Goal: Information Seeking & Learning: Learn about a topic

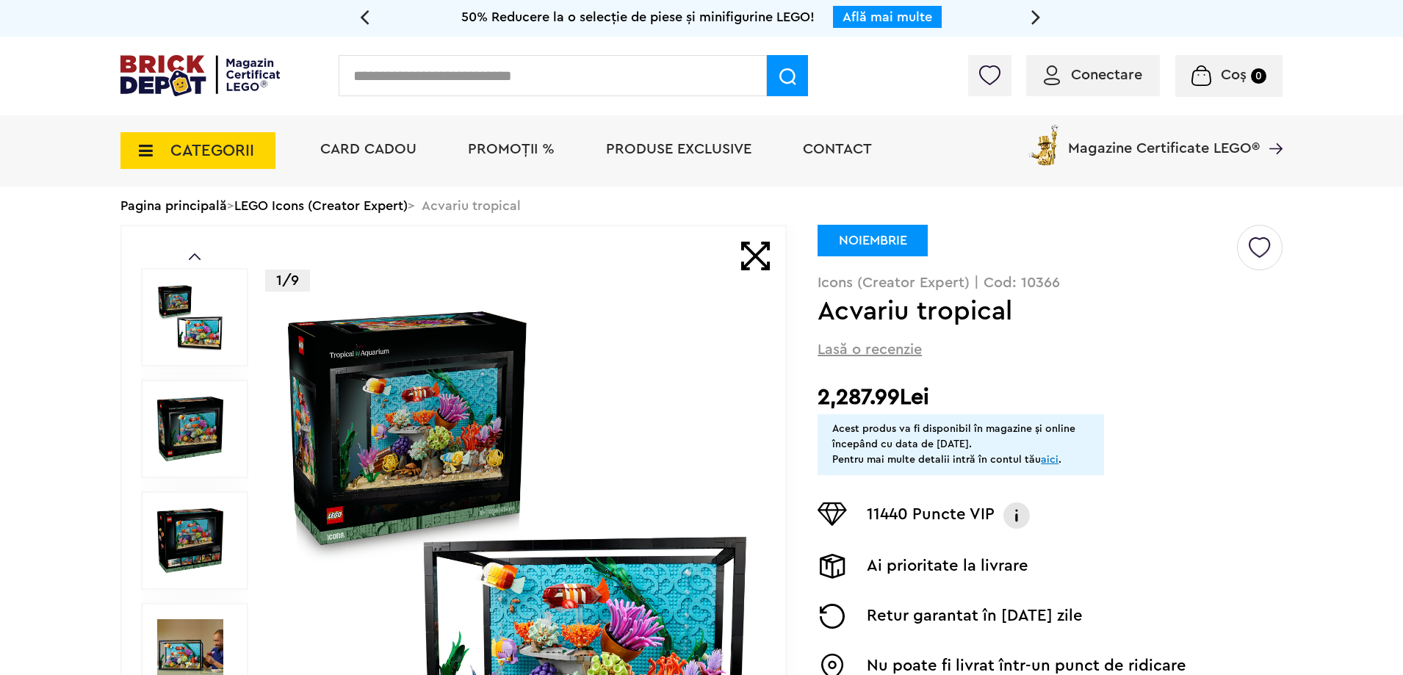
click at [1238, 352] on div "Lasă o recenzie" at bounding box center [1049, 347] width 465 height 17
click at [170, 151] on span "CATEGORII" at bounding box center [212, 150] width 84 height 16
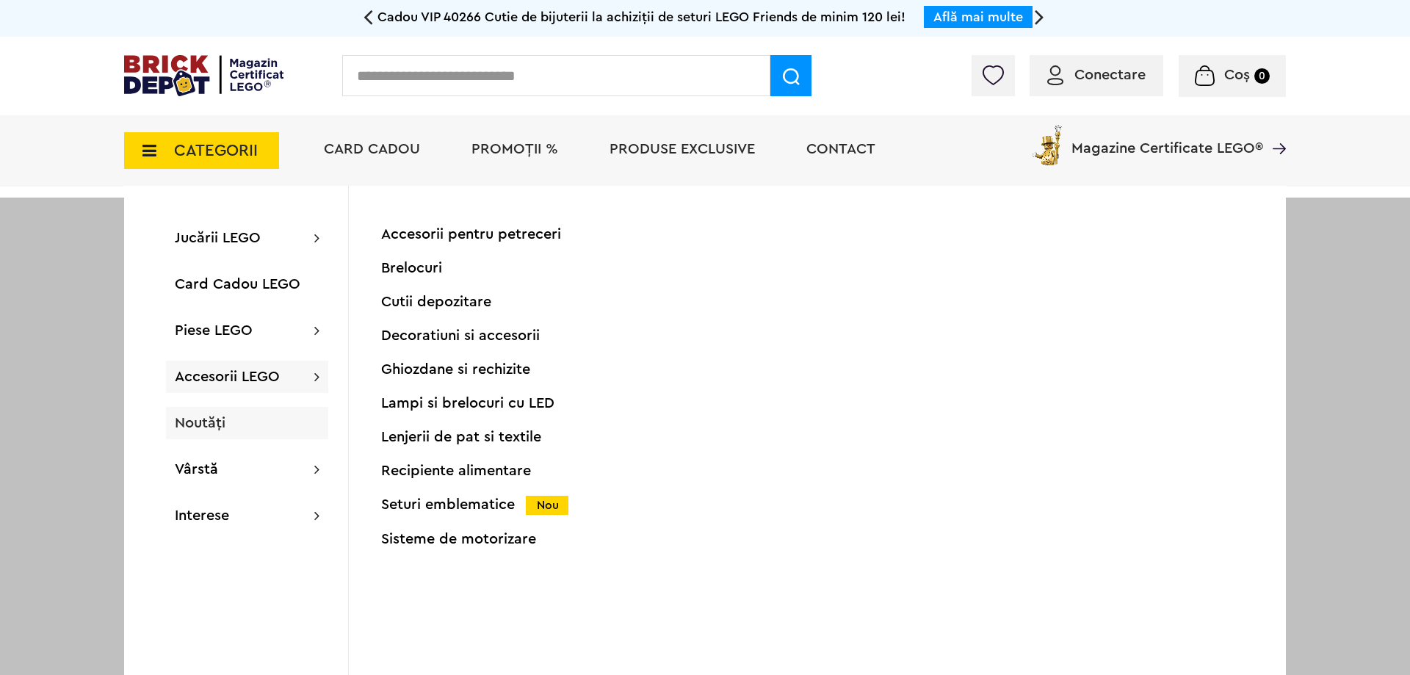
click at [214, 416] on span "Noutăți" at bounding box center [200, 423] width 51 height 15
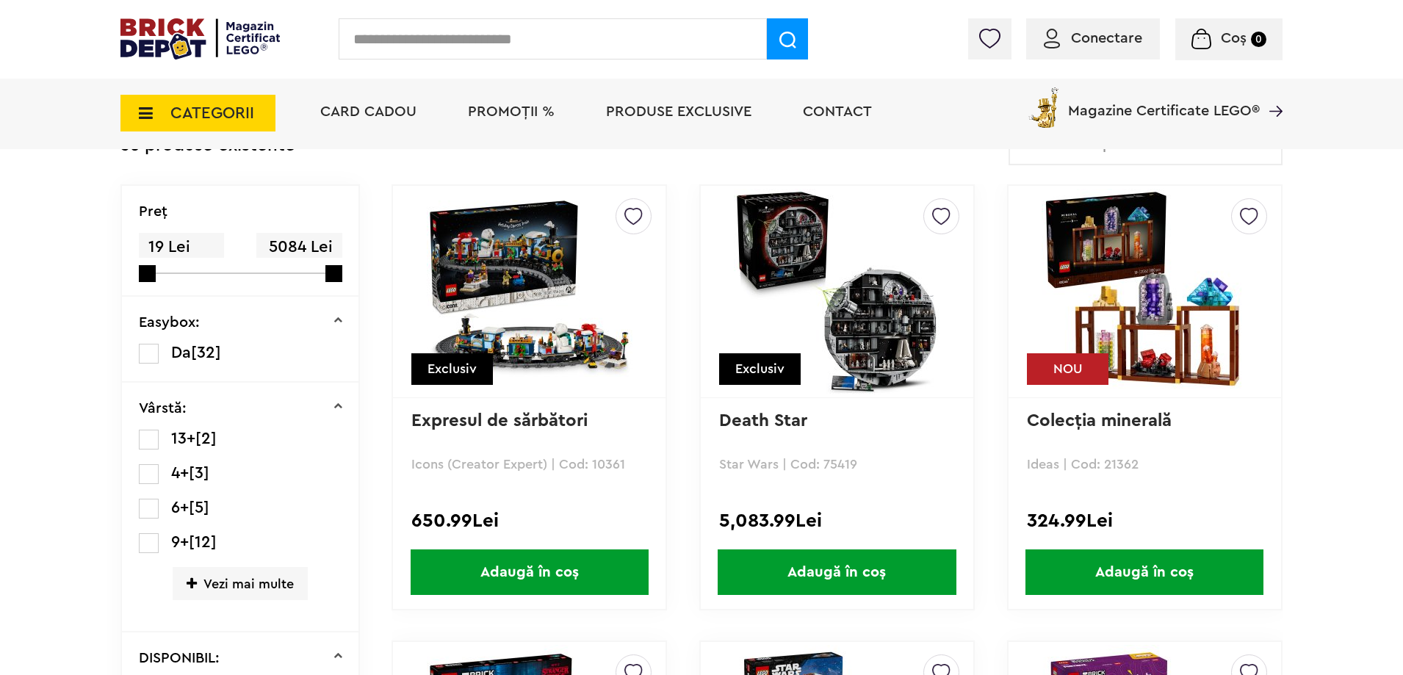
scroll to position [367, 0]
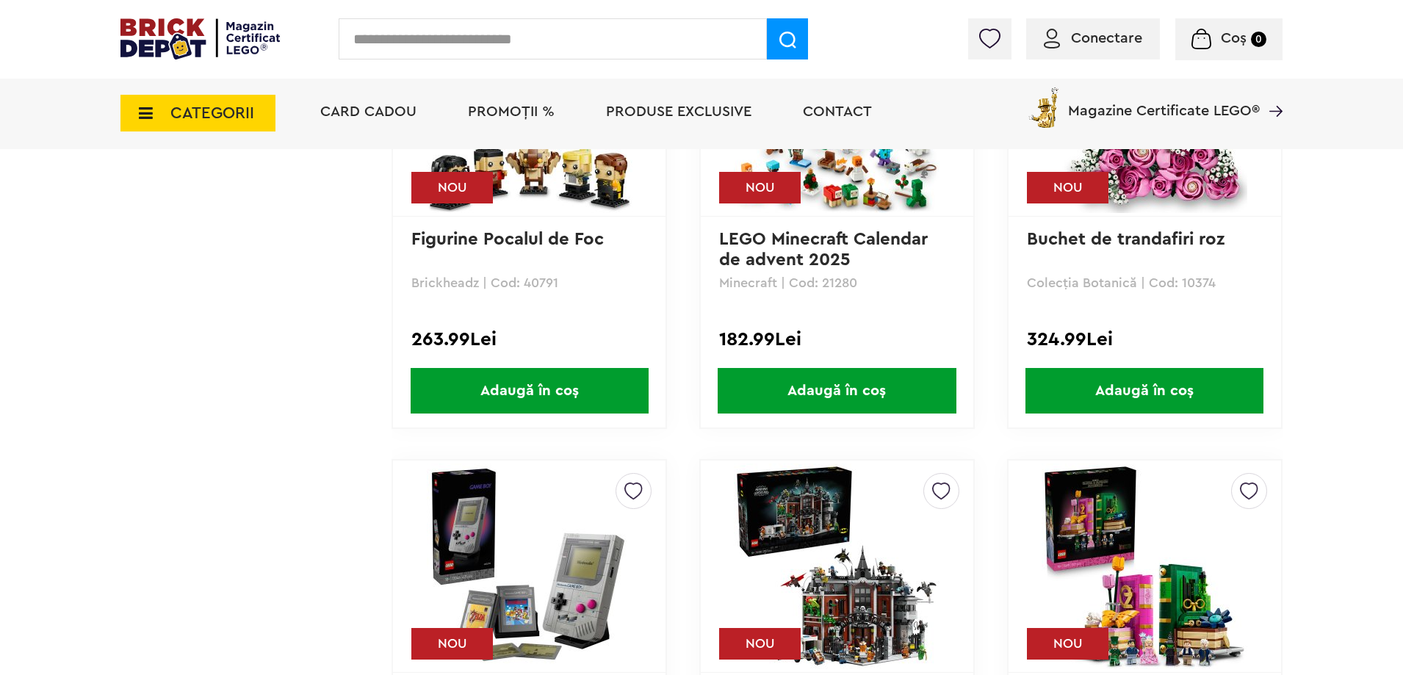
scroll to position [4113, 0]
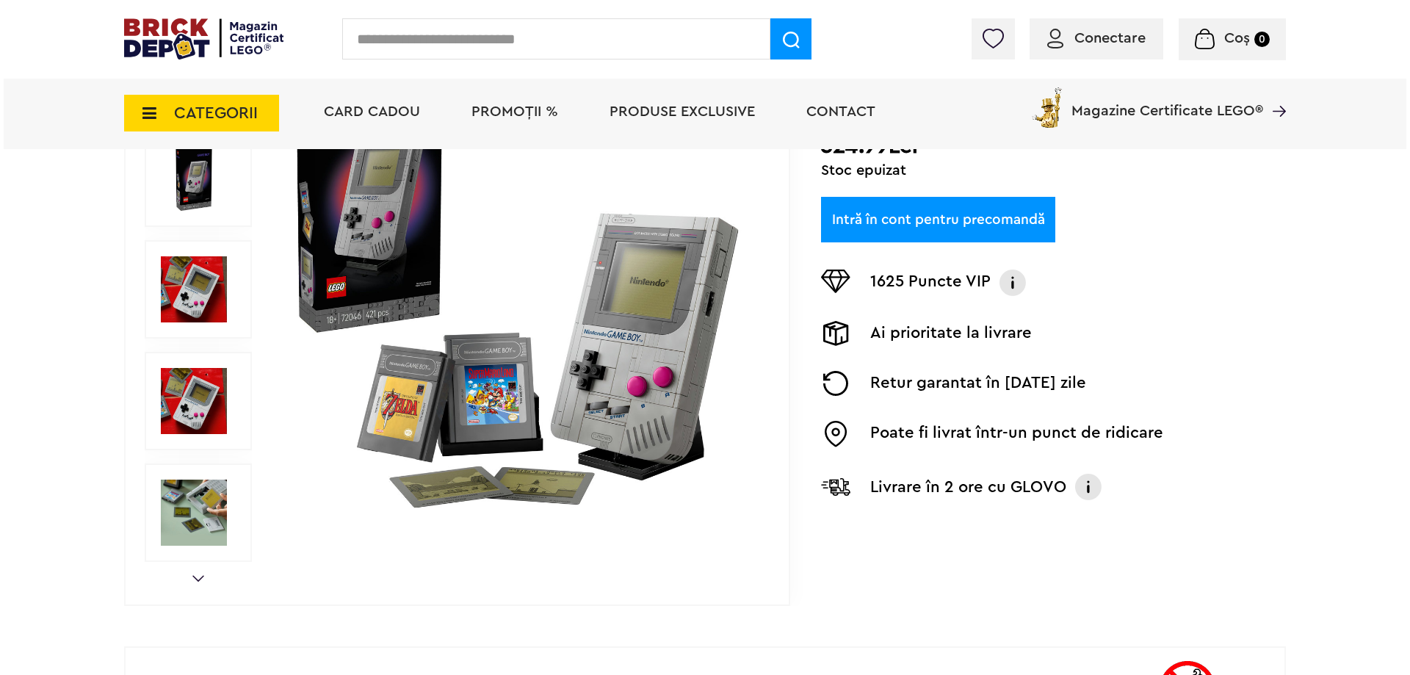
scroll to position [294, 0]
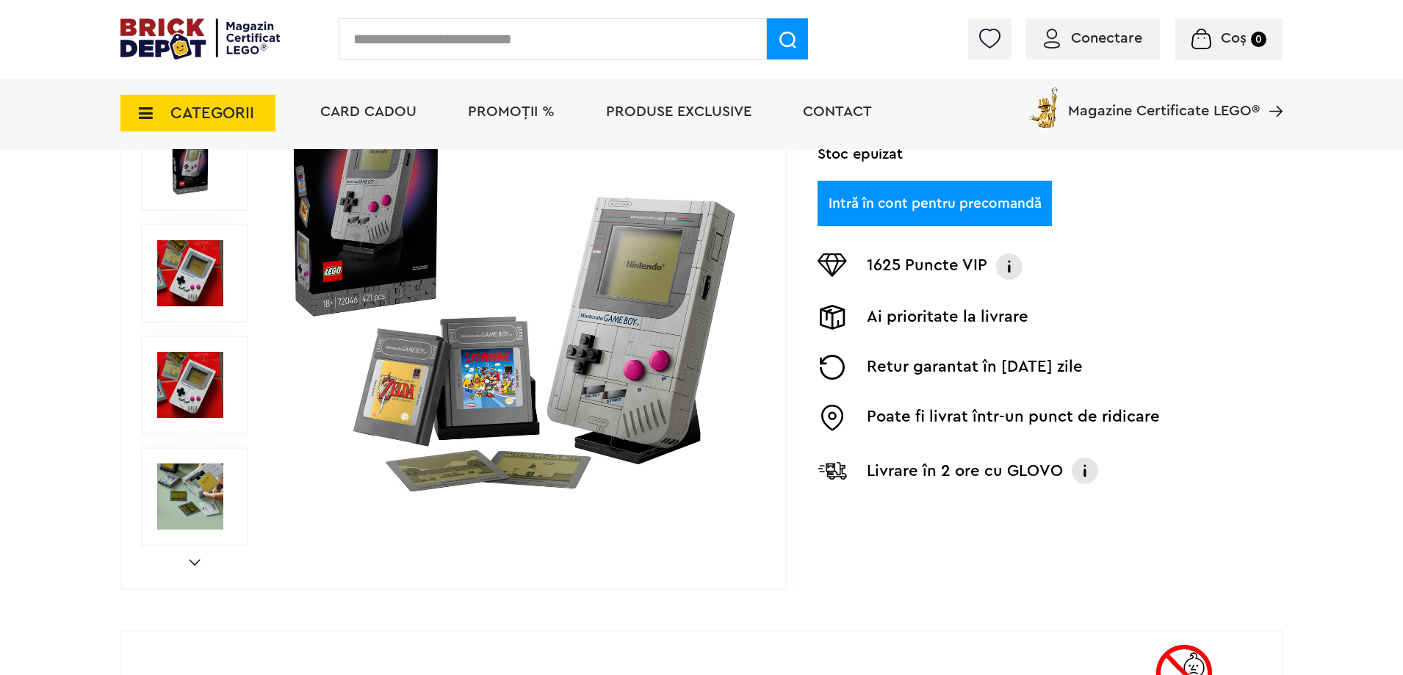
click at [206, 106] on span "CATEGORII" at bounding box center [212, 113] width 84 height 16
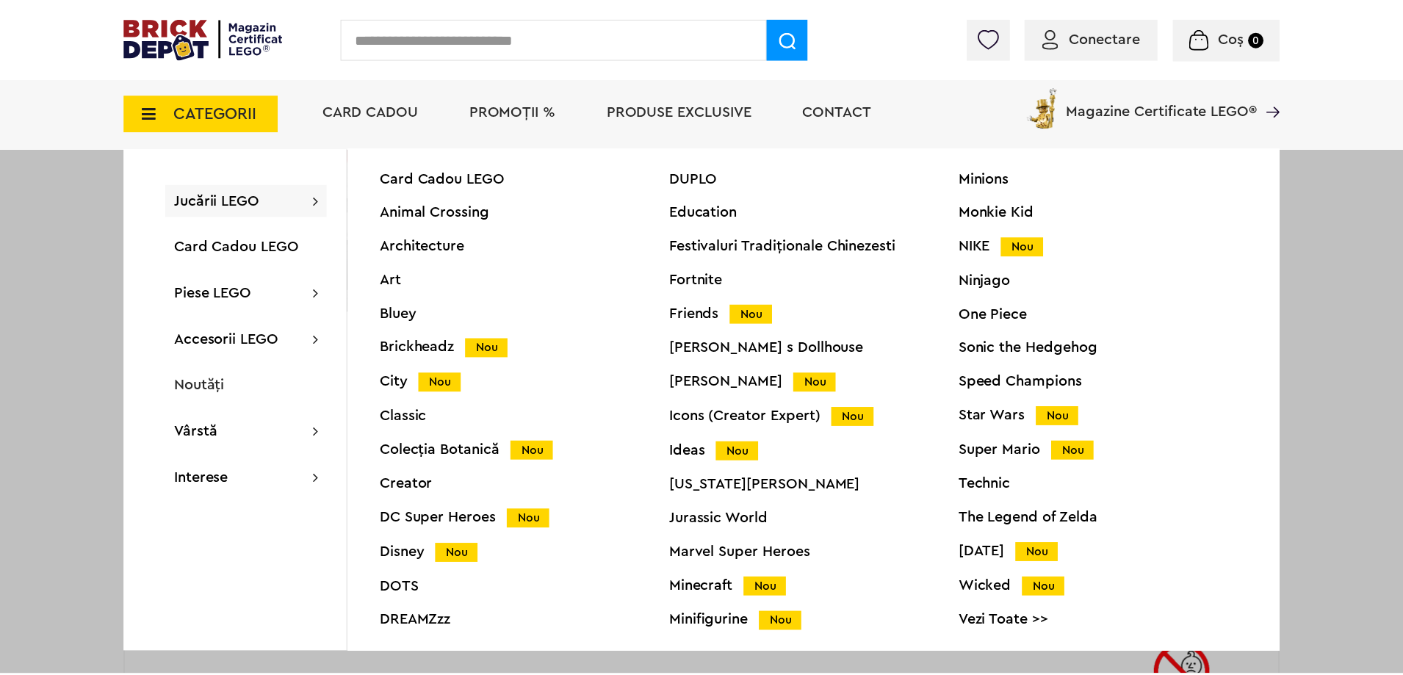
scroll to position [56, 0]
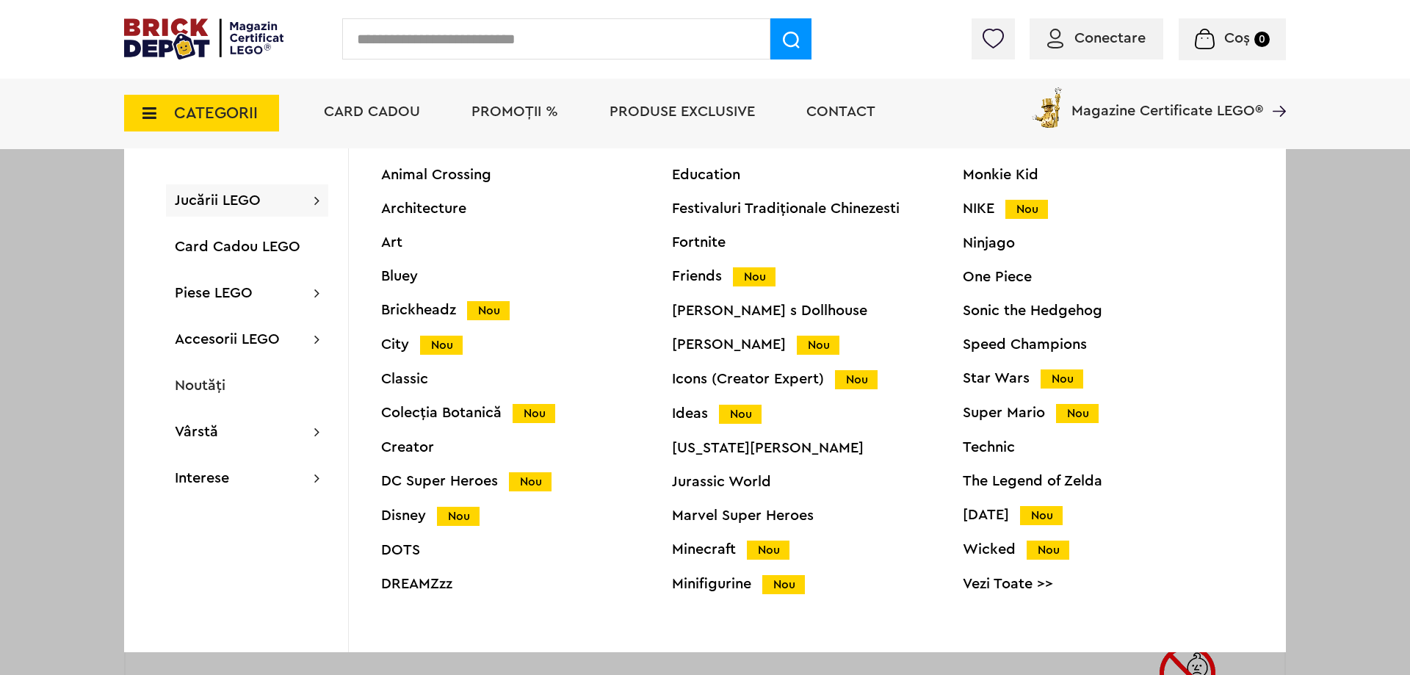
click at [987, 446] on div "Technic" at bounding box center [1108, 447] width 291 height 15
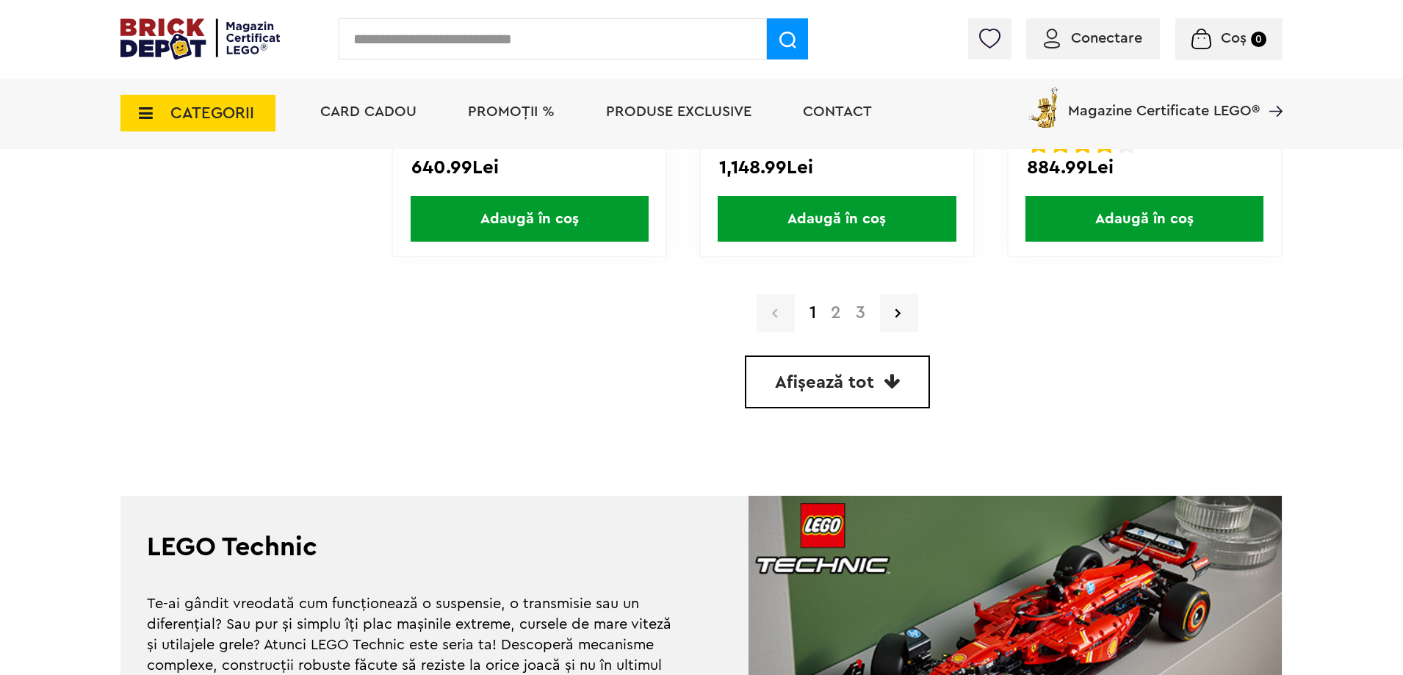
scroll to position [4333, 0]
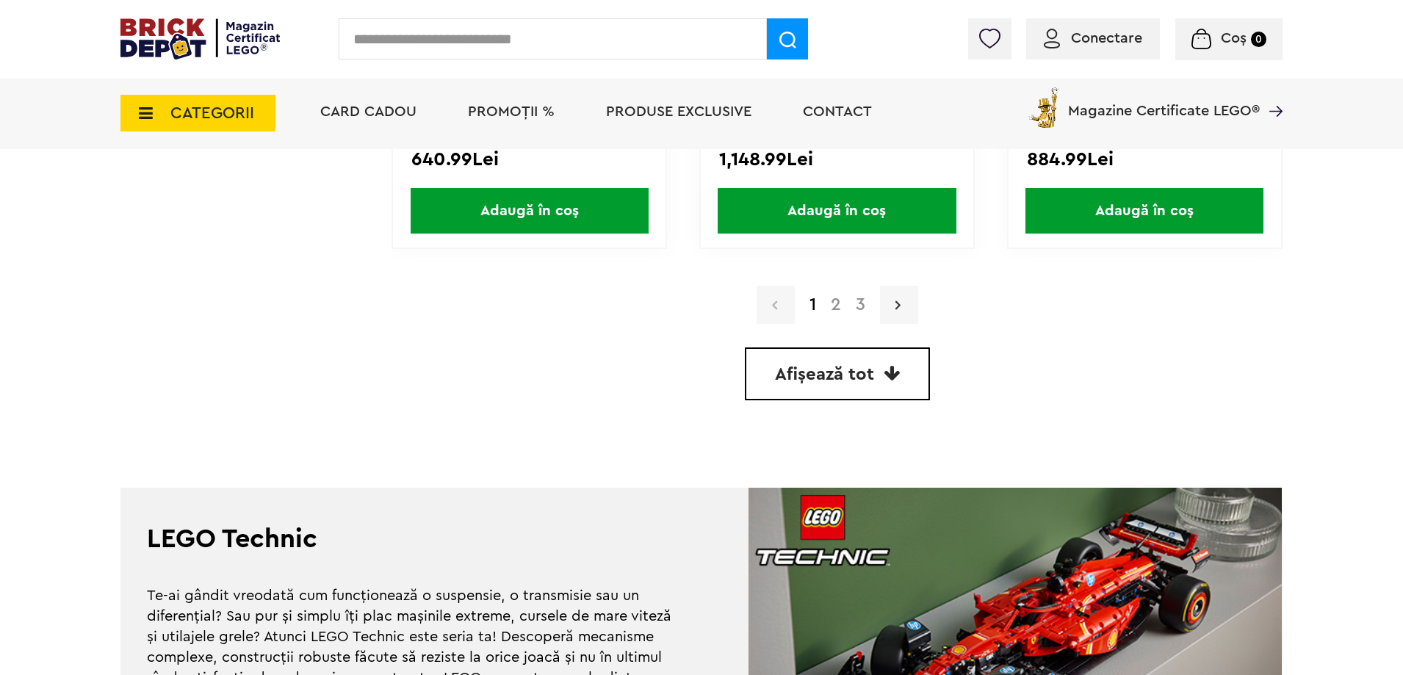
click at [901, 303] on link at bounding box center [899, 305] width 38 height 38
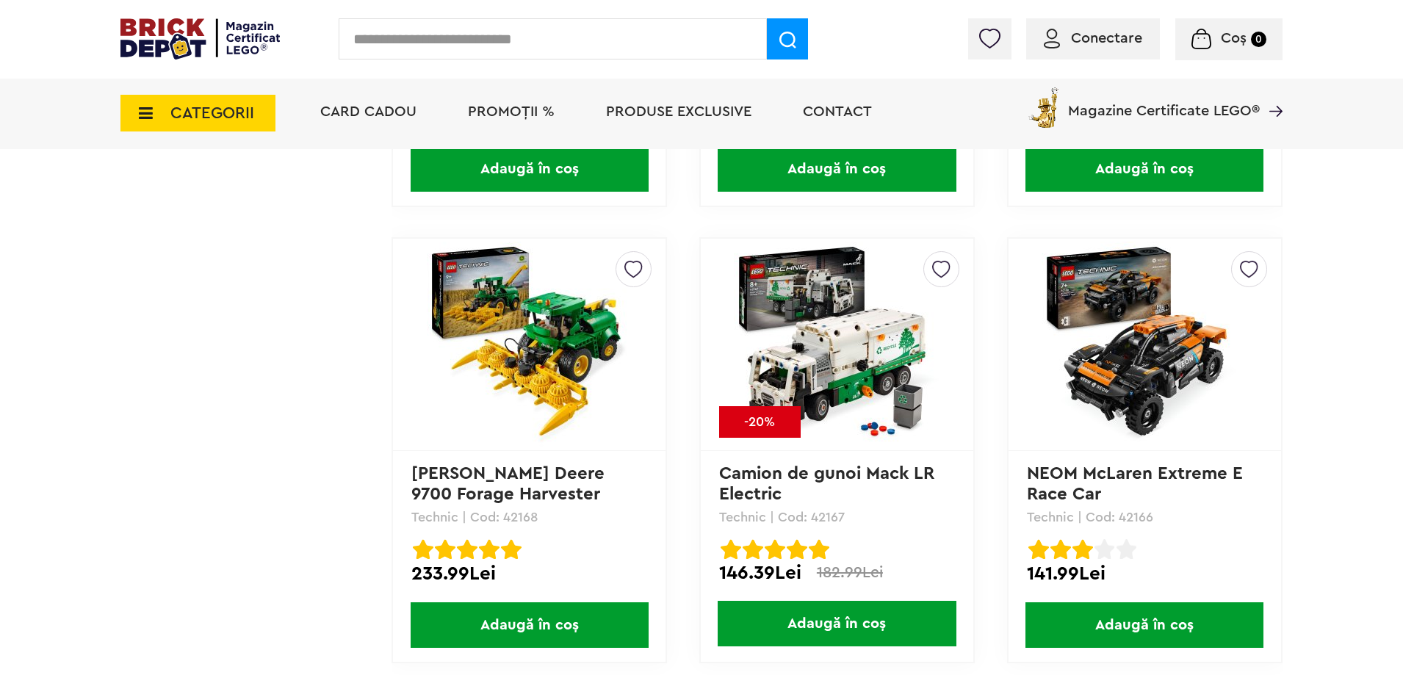
scroll to position [2167, 0]
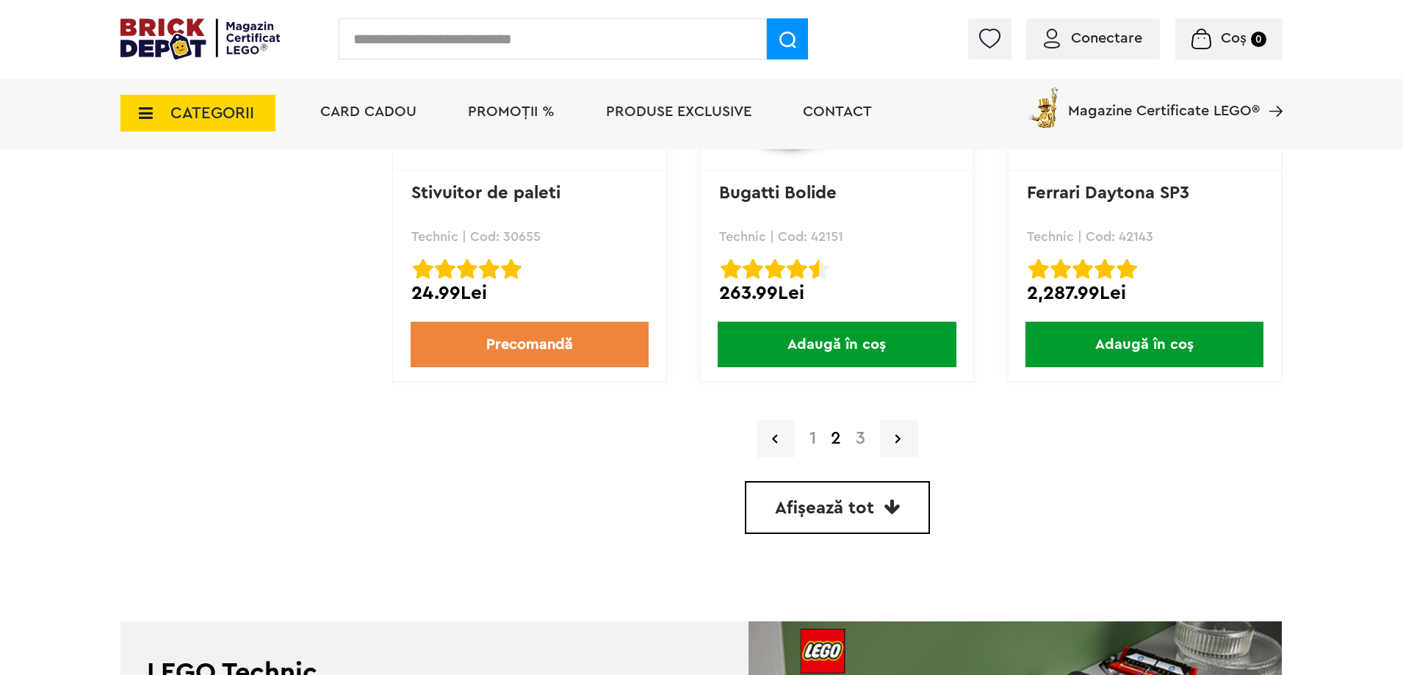
scroll to position [4197, 0]
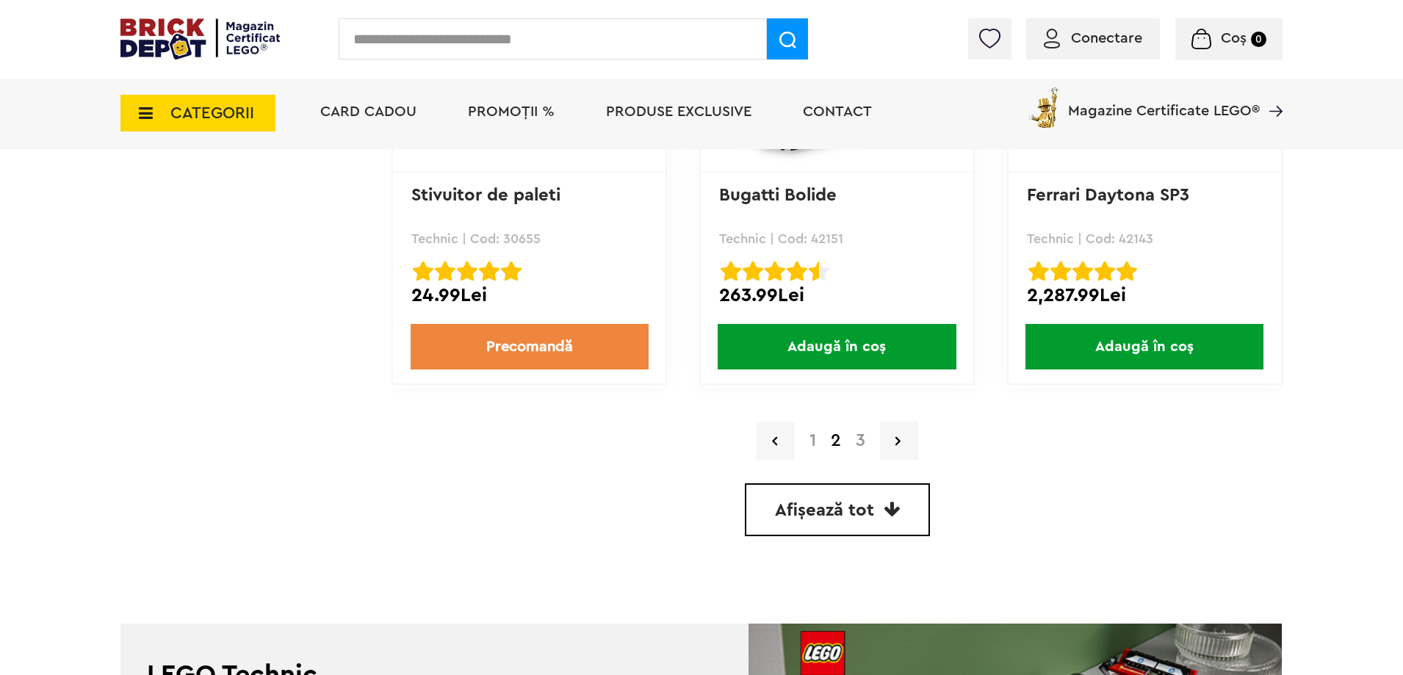
click at [865, 445] on link "3" at bounding box center [860, 441] width 24 height 18
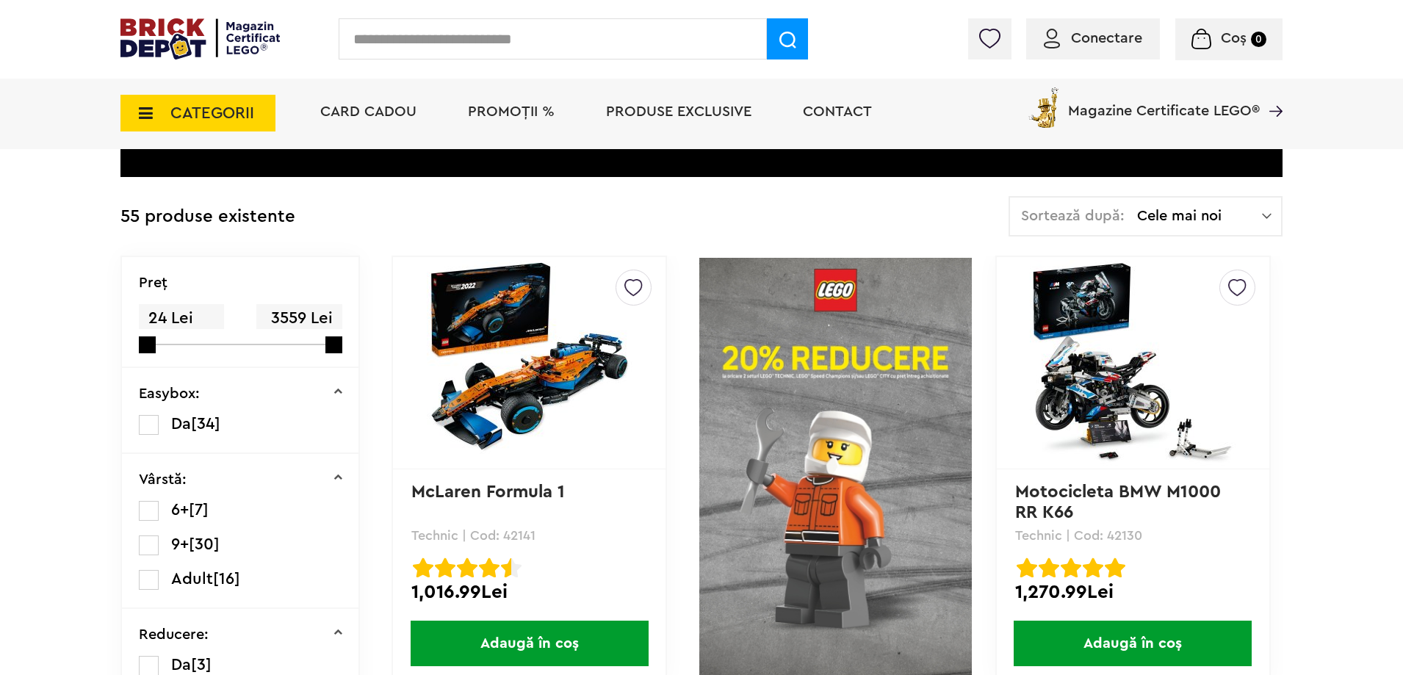
scroll to position [294, 0]
